Goal: Check status: Check status

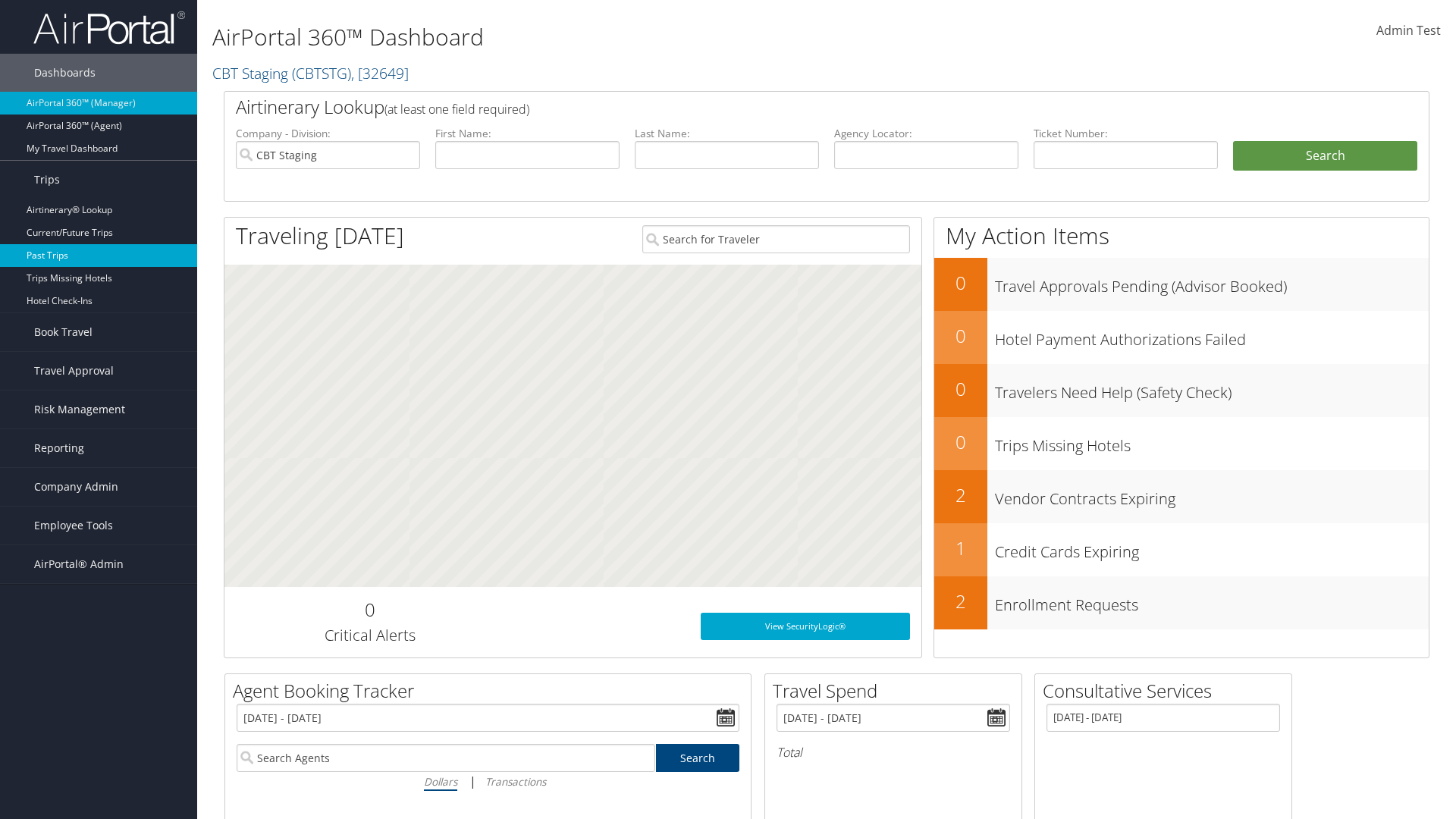
click at [99, 255] on link "Past Trips" at bounding box center [99, 255] width 197 height 23
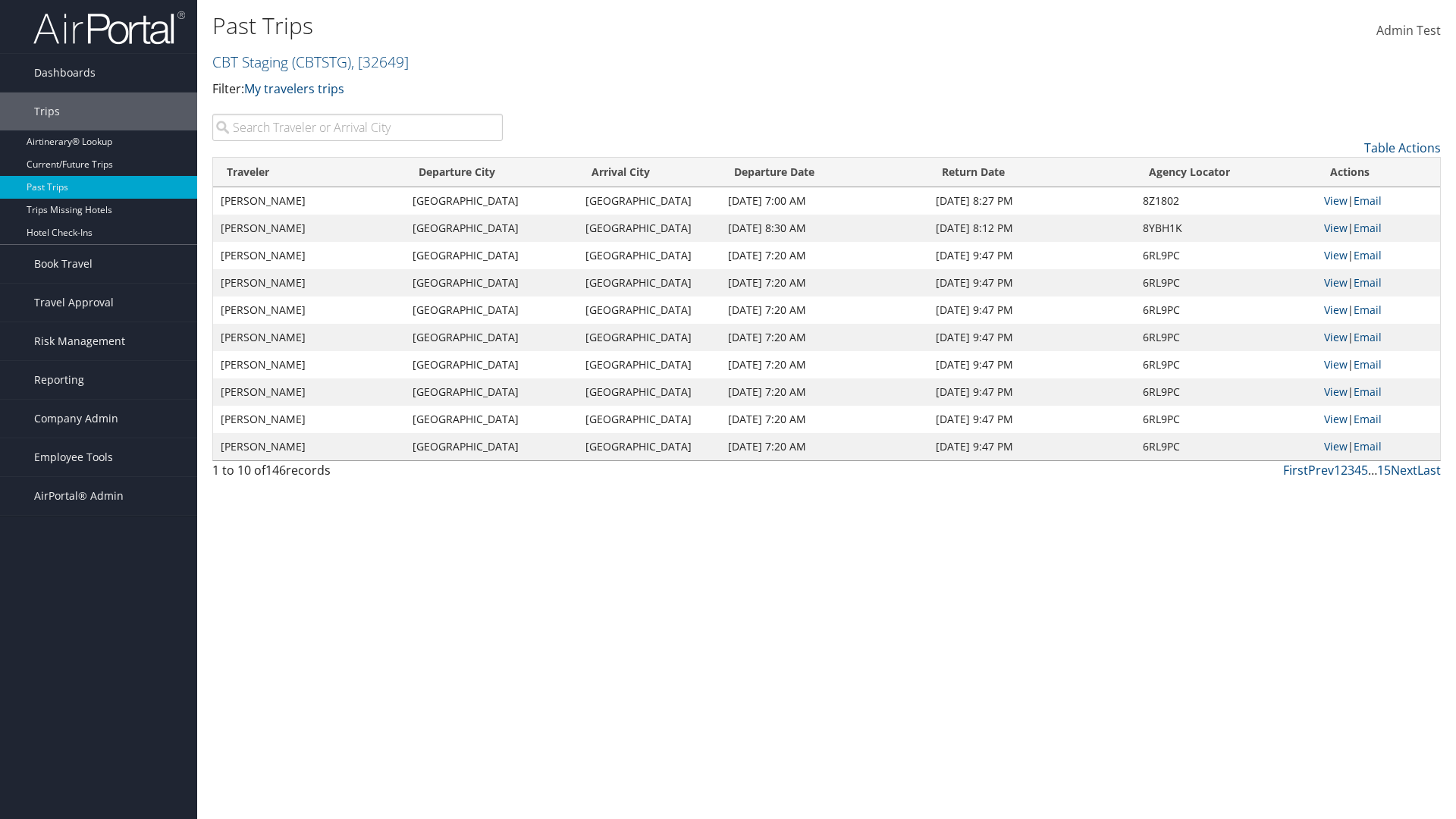
click at [357, 127] on input "search" at bounding box center [357, 127] width 290 height 28
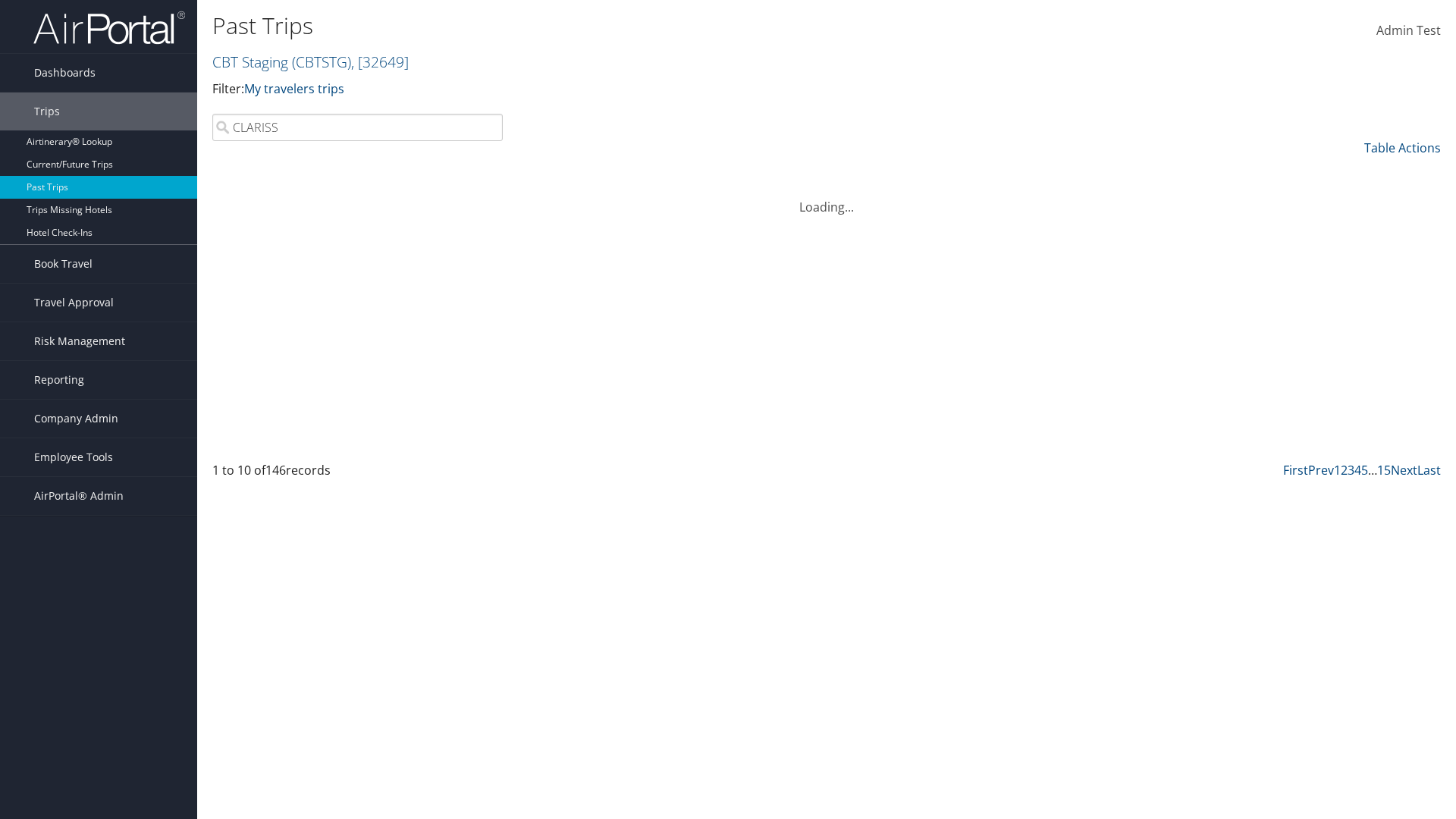
type input "[PERSON_NAME]"
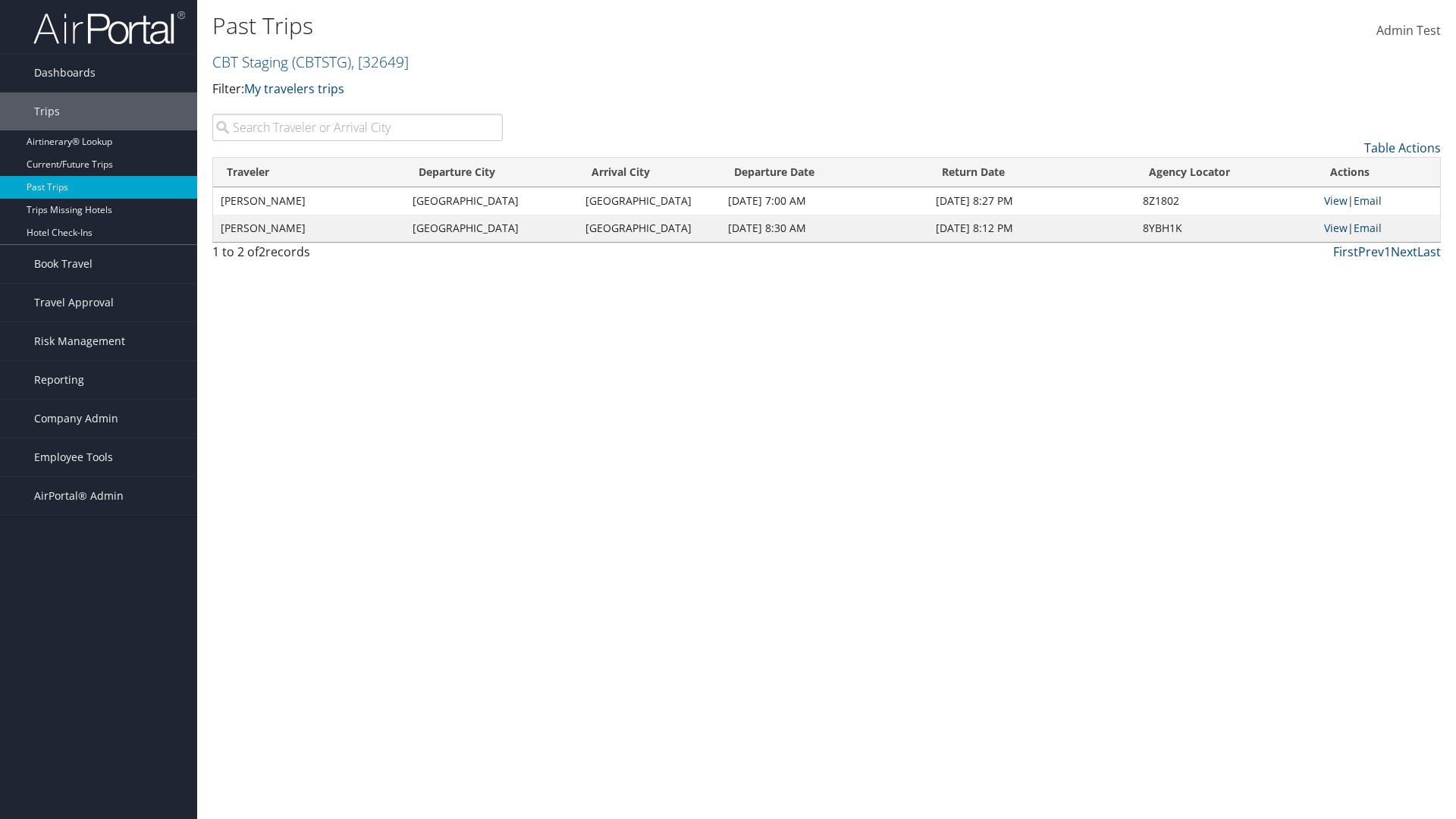
click at [357, 127] on input "search" at bounding box center [357, 127] width 290 height 28
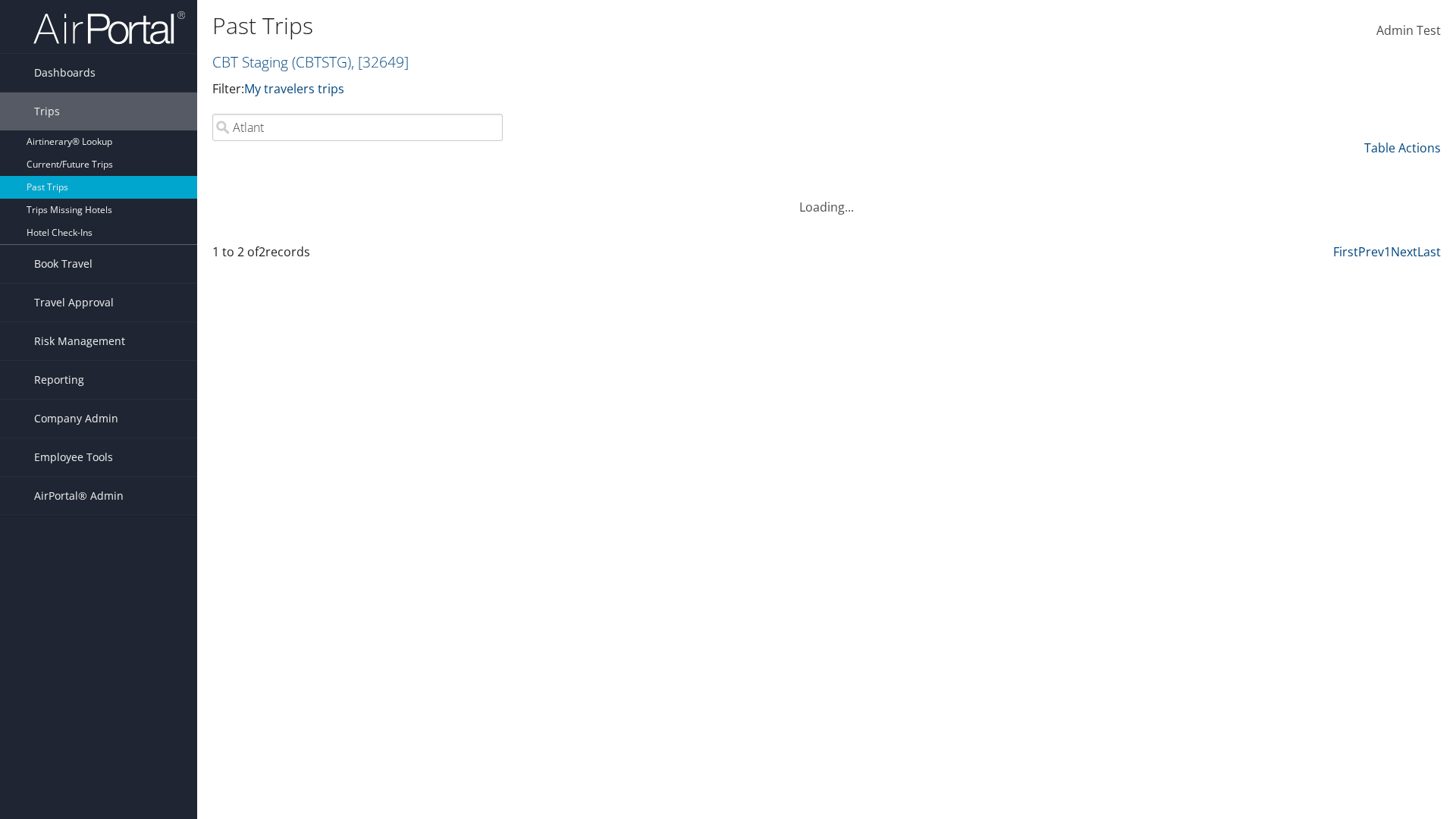
type input "[GEOGRAPHIC_DATA]"
